Goal: Transaction & Acquisition: Obtain resource

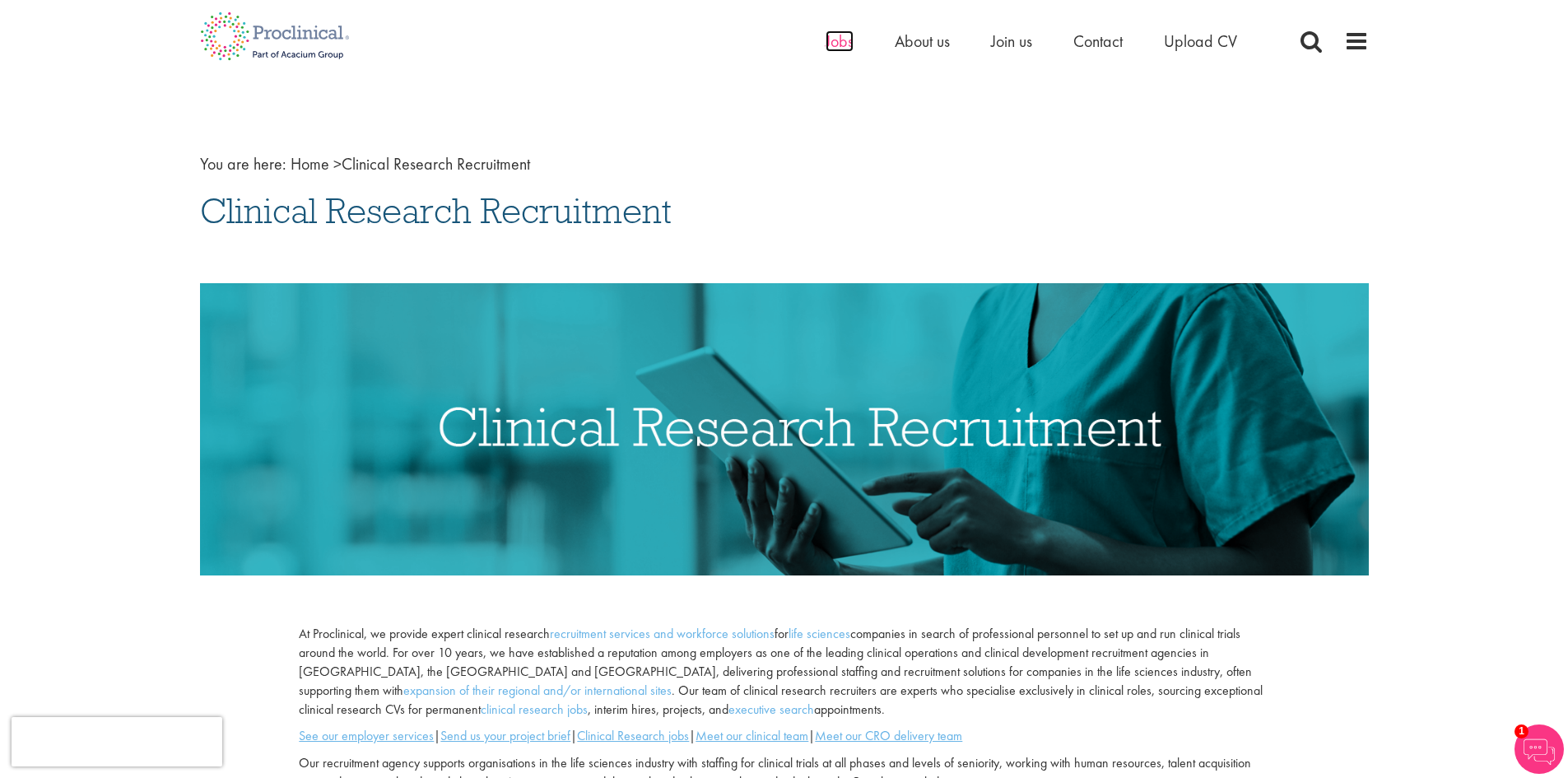
click at [845, 42] on span "Jobs" at bounding box center [839, 42] width 28 height 22
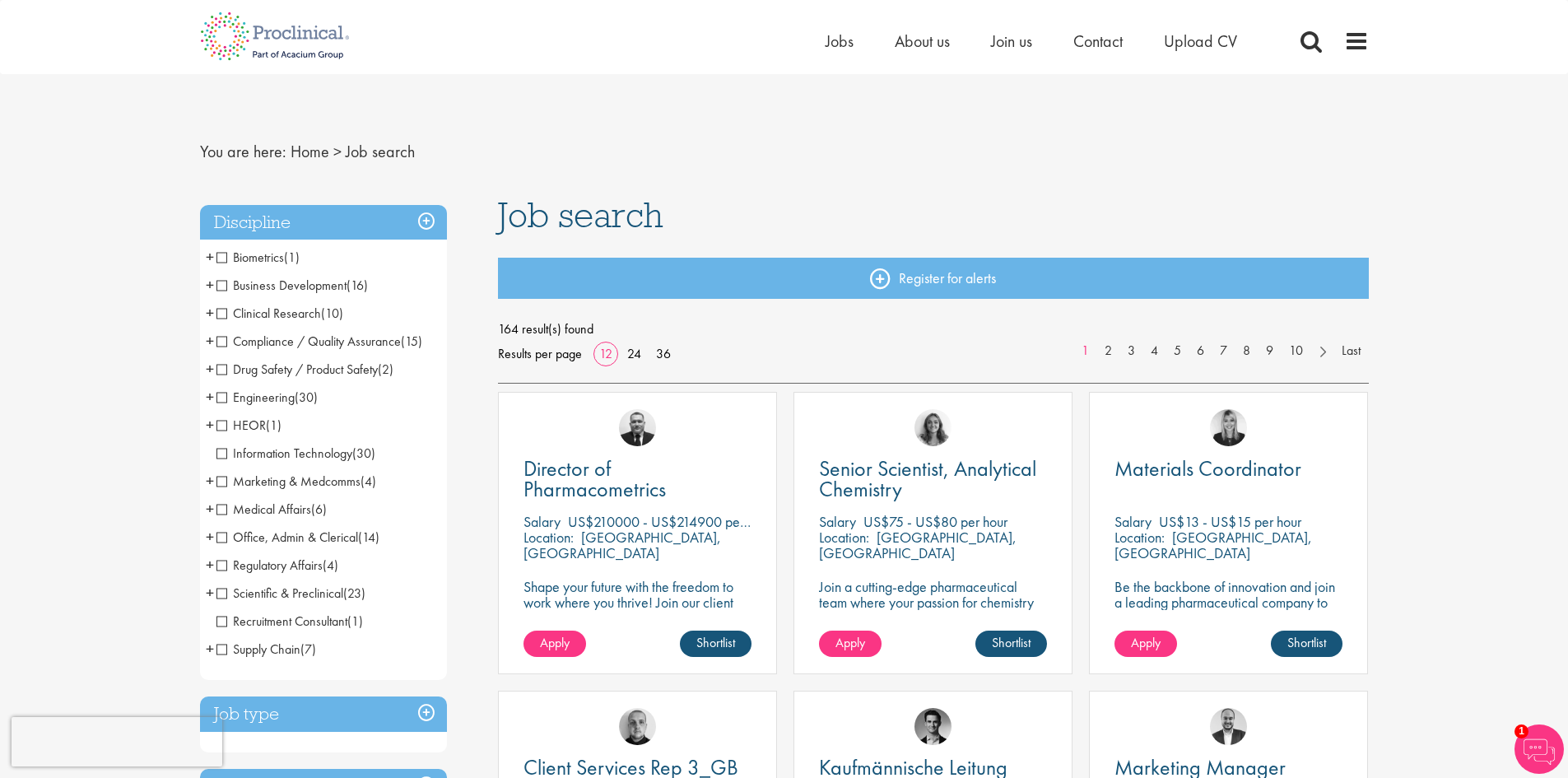
click at [221, 313] on span "Clinical Research" at bounding box center [269, 313] width 105 height 17
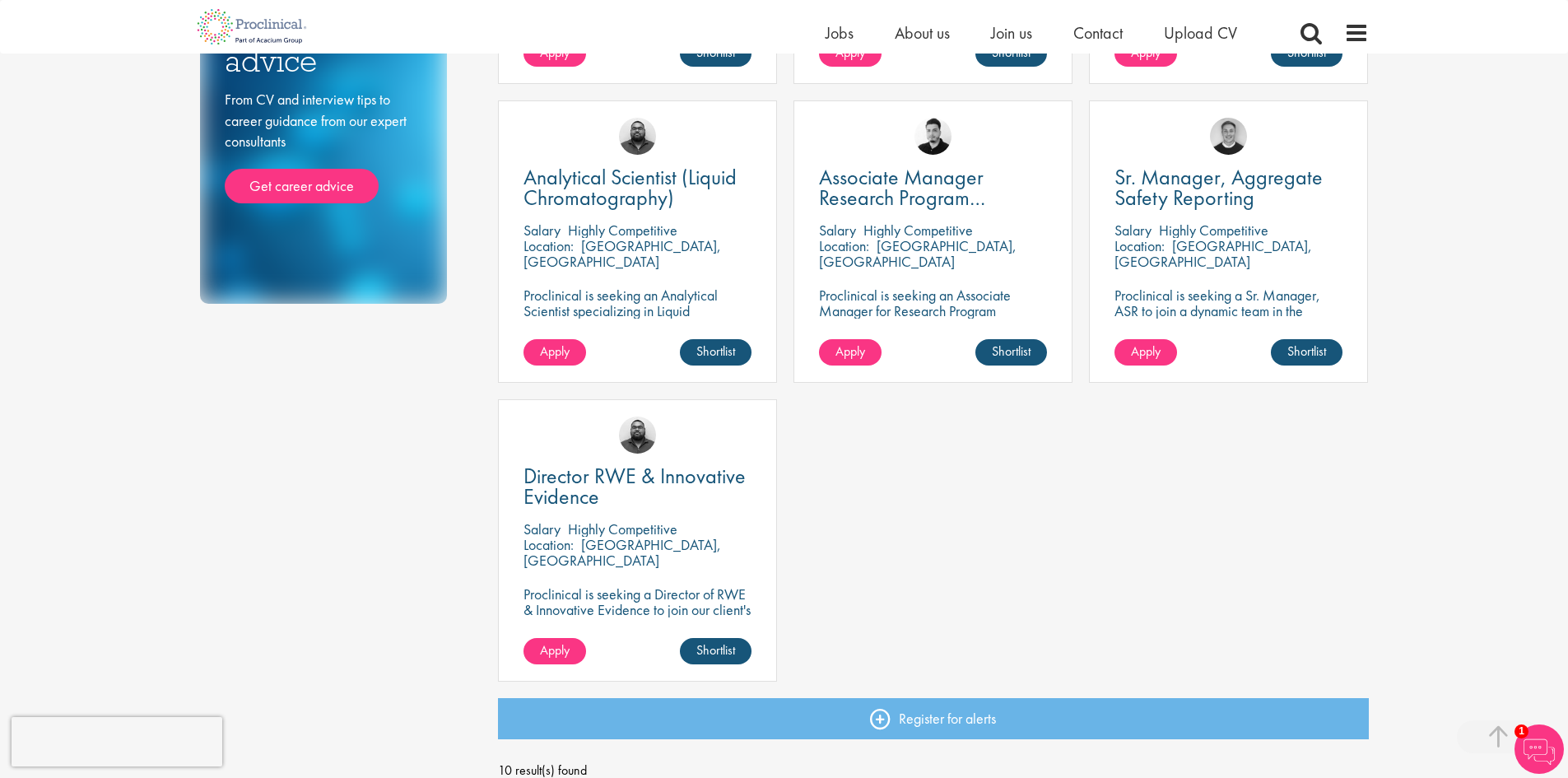
scroll to position [823, 0]
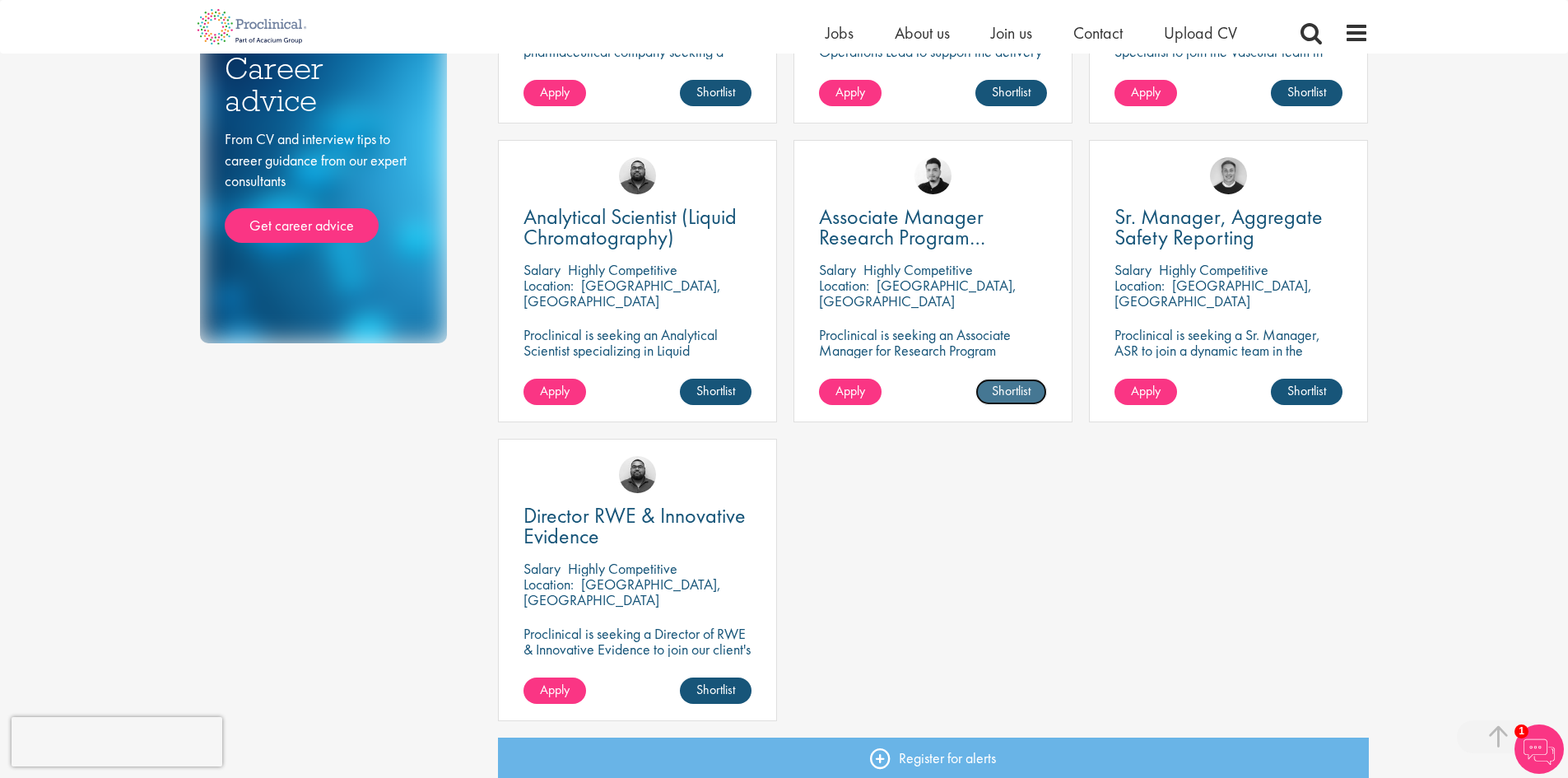
click at [1012, 392] on link "Shortlist" at bounding box center [1010, 392] width 71 height 26
click at [997, 403] on link "Shortlisted" at bounding box center [1005, 392] width 85 height 26
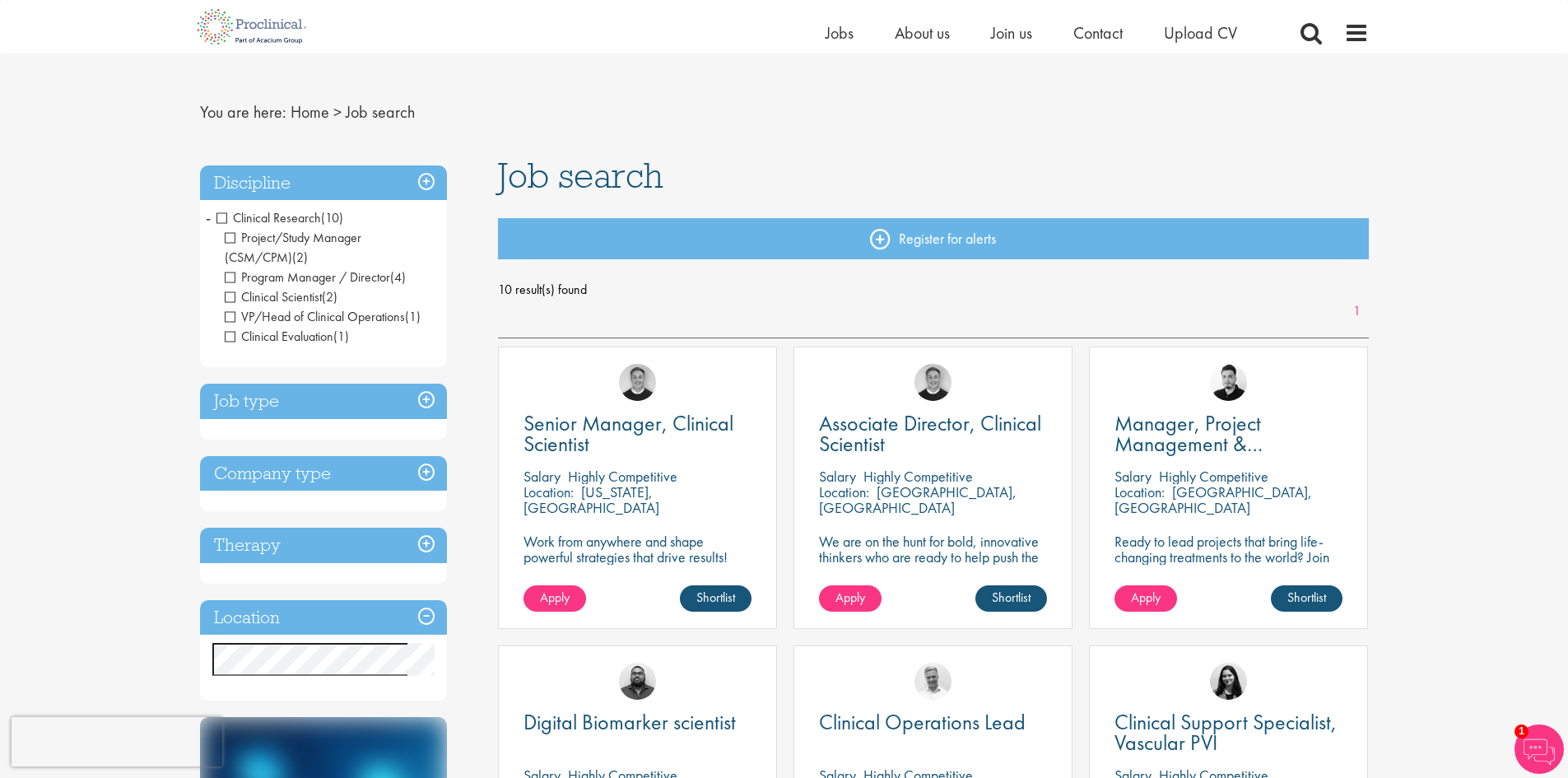
scroll to position [0, 0]
